Goal: Book appointment/travel/reservation

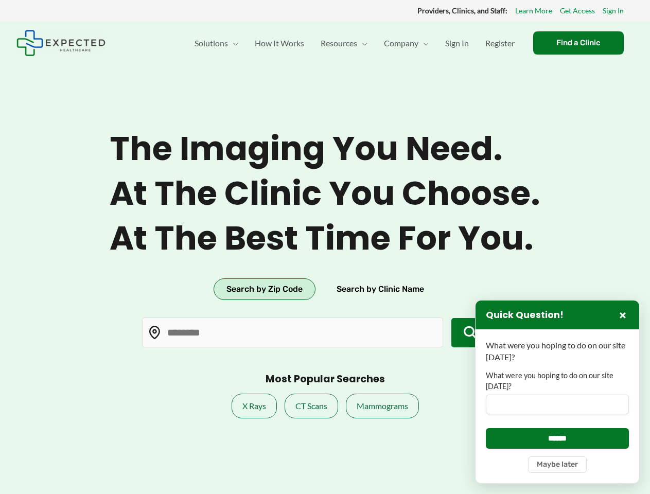
click at [325, 247] on span "At the best time for you." at bounding box center [325, 239] width 431 height 40
click at [264, 289] on button "Search by Zip Code" at bounding box center [265, 289] width 102 height 22
click at [380, 289] on button "Search by Clinic Name" at bounding box center [380, 289] width 113 height 22
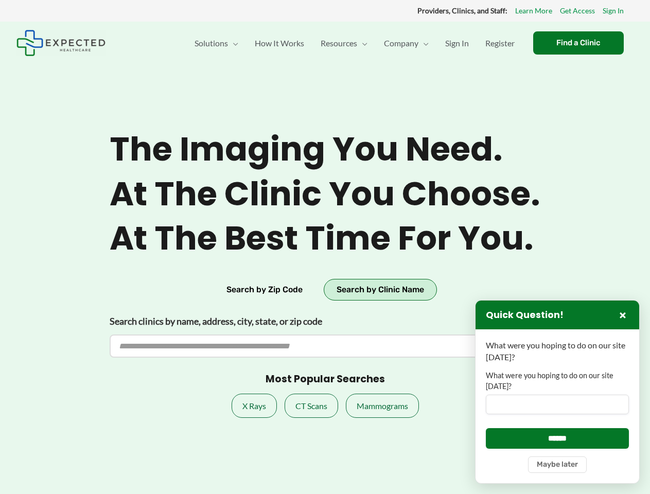
click at [557, 392] on label "What were you hoping to do on our site [DATE]?" at bounding box center [557, 381] width 143 height 21
click at [557, 395] on input "What were you hoping to do on our site [DATE]?" at bounding box center [557, 405] width 143 height 20
click at [623, 315] on button "×" at bounding box center [623, 315] width 12 height 12
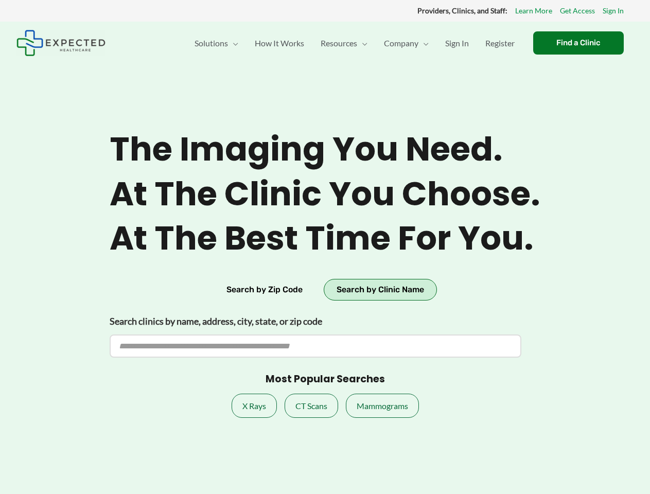
click at [557, 438] on section "The imaging you need. At the clinic you choose. At the best time for you. Searc…" at bounding box center [325, 269] width 650 height 494
click at [557, 465] on section "The imaging you need. At the clinic you choose. At the best time for you. Searc…" at bounding box center [325, 269] width 650 height 494
